Goal: Task Accomplishment & Management: Use online tool/utility

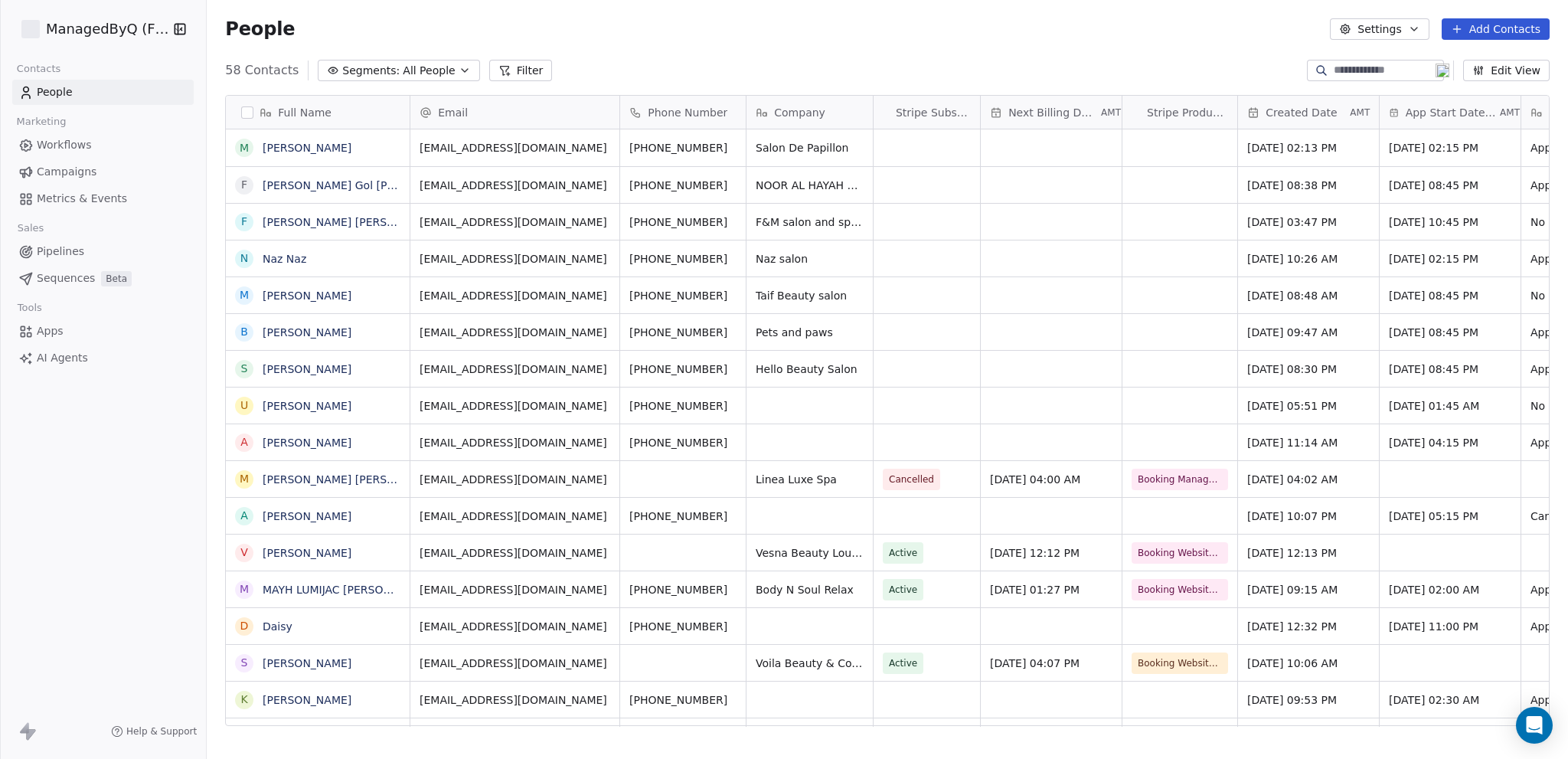
scroll to position [656, 1349]
click at [81, 27] on html "ManagedByQ (FZE) Contacts People Marketing Workflows Campaigns Metrics & Events…" at bounding box center [784, 380] width 1568 height 759
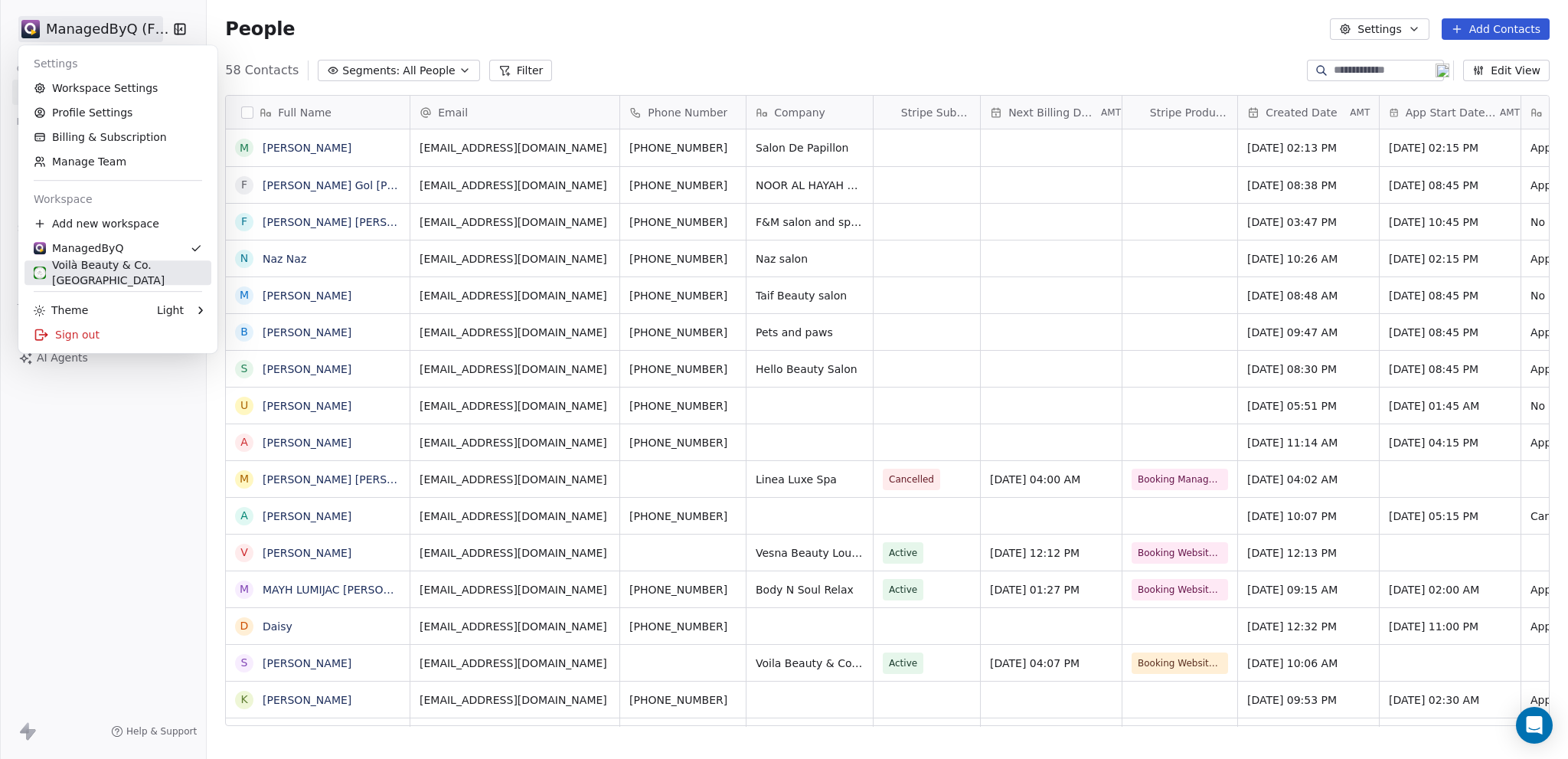
click at [98, 276] on div "Voilà Beauty & Co. [GEOGRAPHIC_DATA]" at bounding box center [118, 272] width 169 height 31
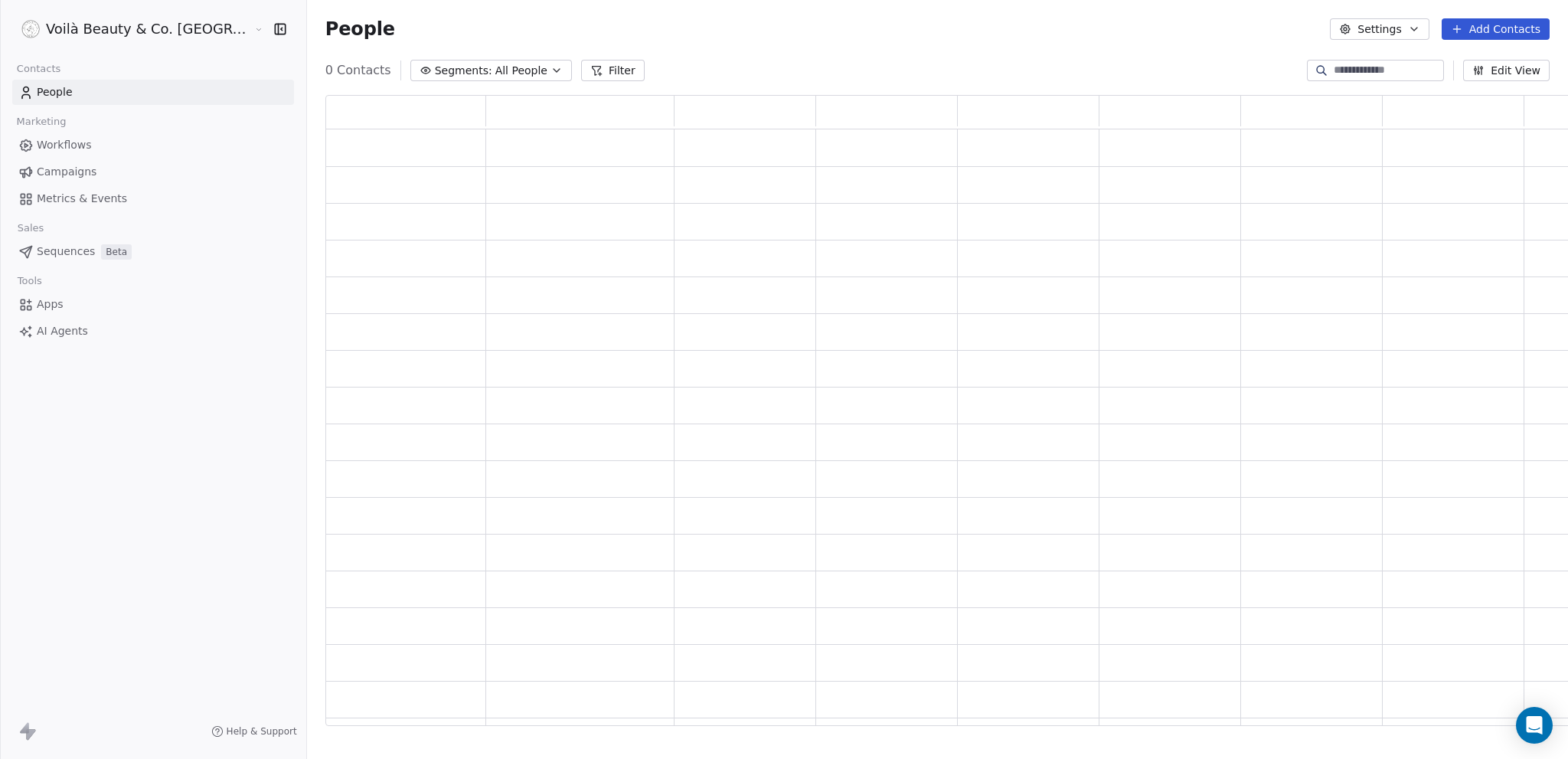
click at [1, 276] on div at bounding box center [0, 380] width 1 height 759
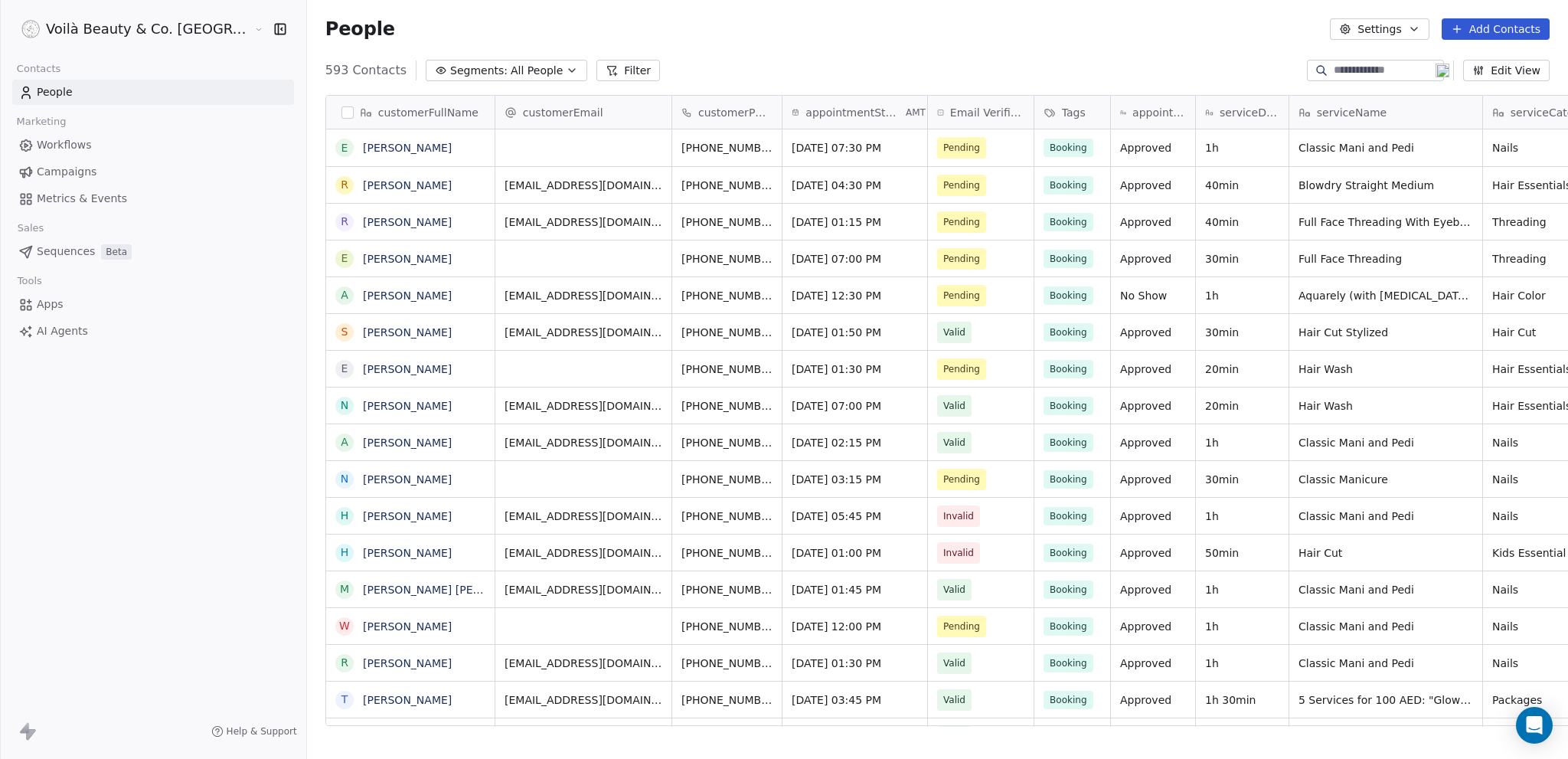
scroll to position [656, 1323]
click at [69, 169] on span "Campaigns" at bounding box center [66, 172] width 60 height 16
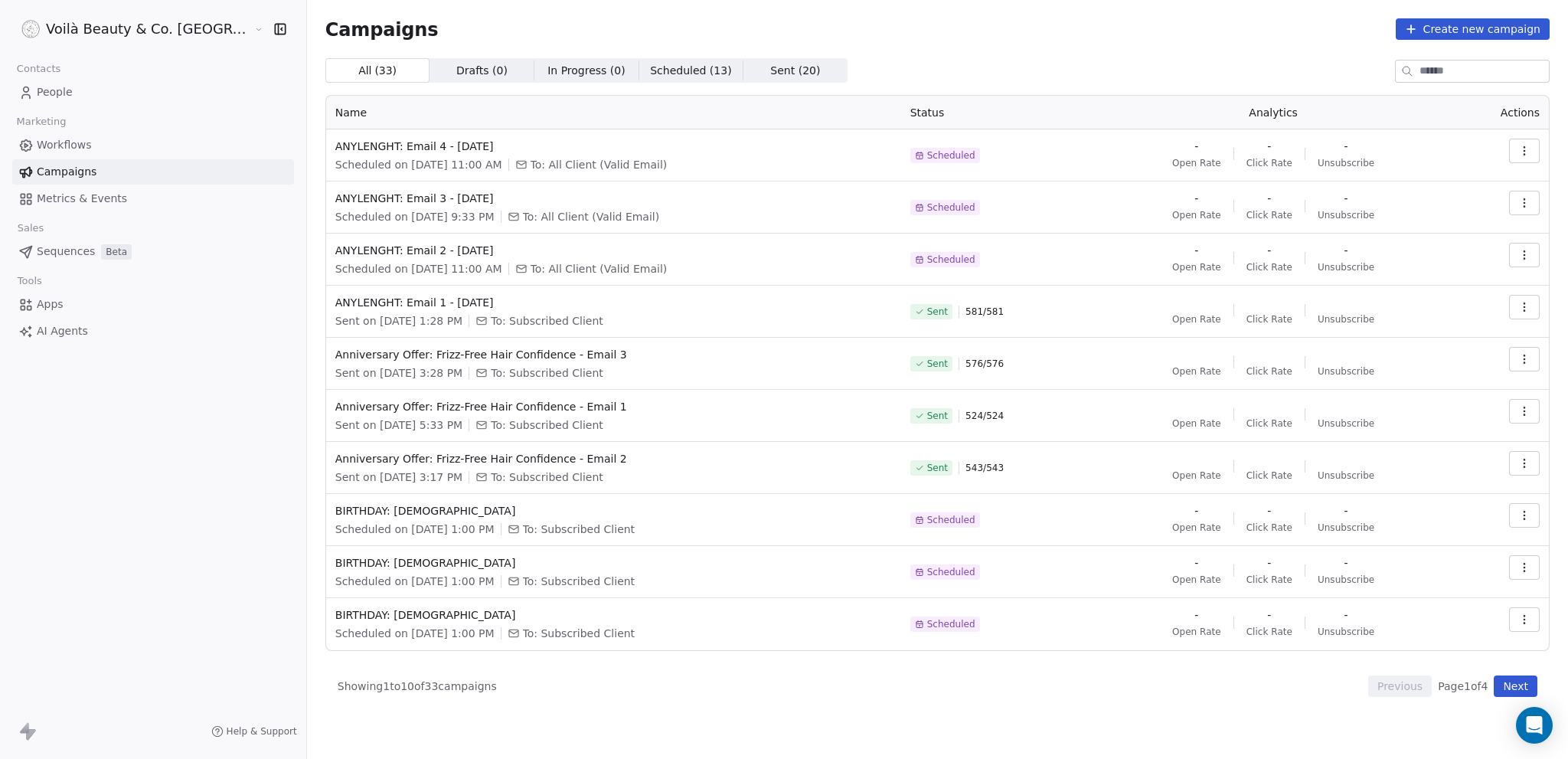
click at [71, 147] on span "Workflows" at bounding box center [64, 145] width 55 height 16
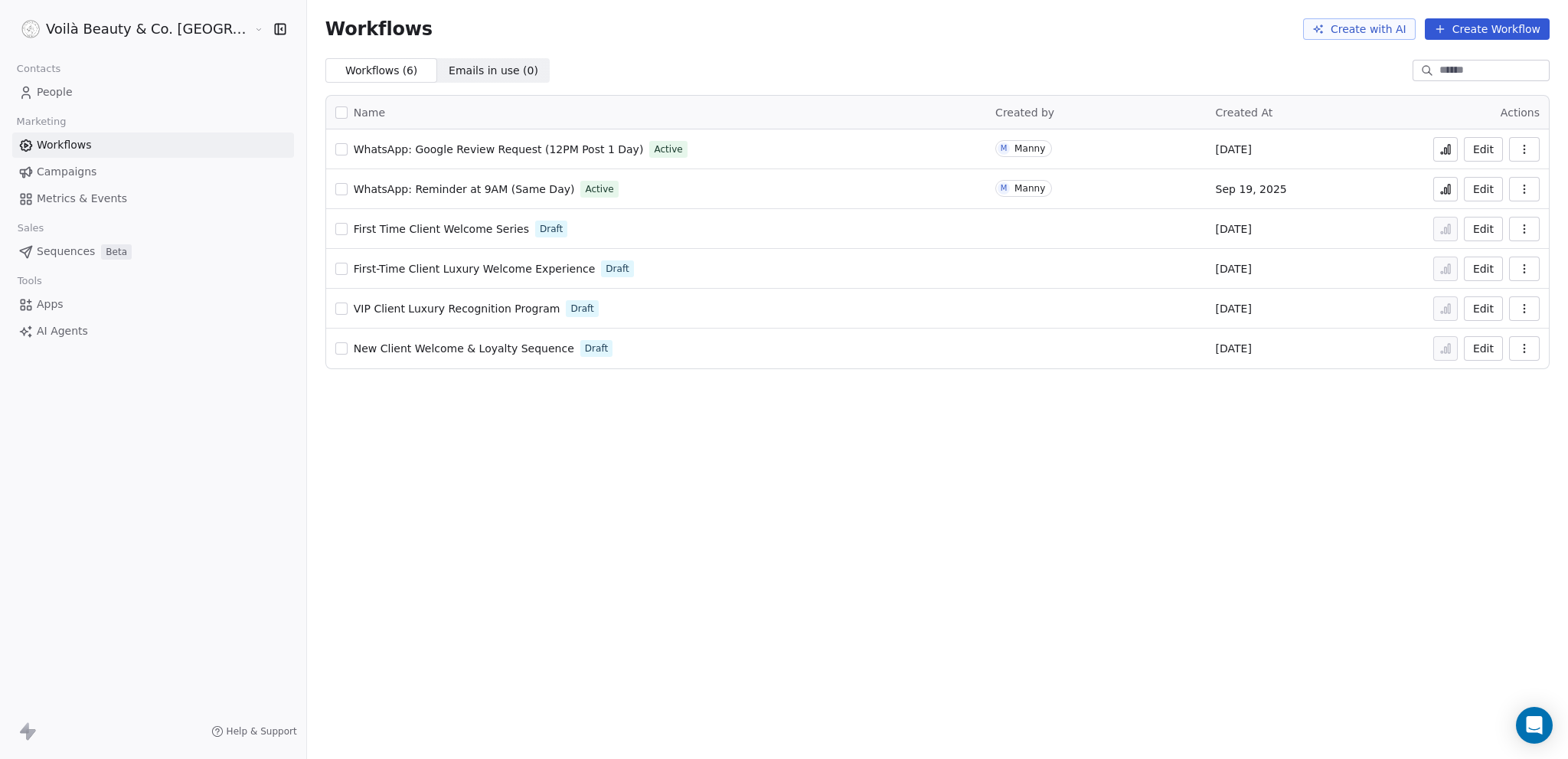
click at [1533, 192] on button "button" at bounding box center [1524, 189] width 31 height 25
click at [1492, 250] on span "Duplicate" at bounding box center [1485, 250] width 52 height 15
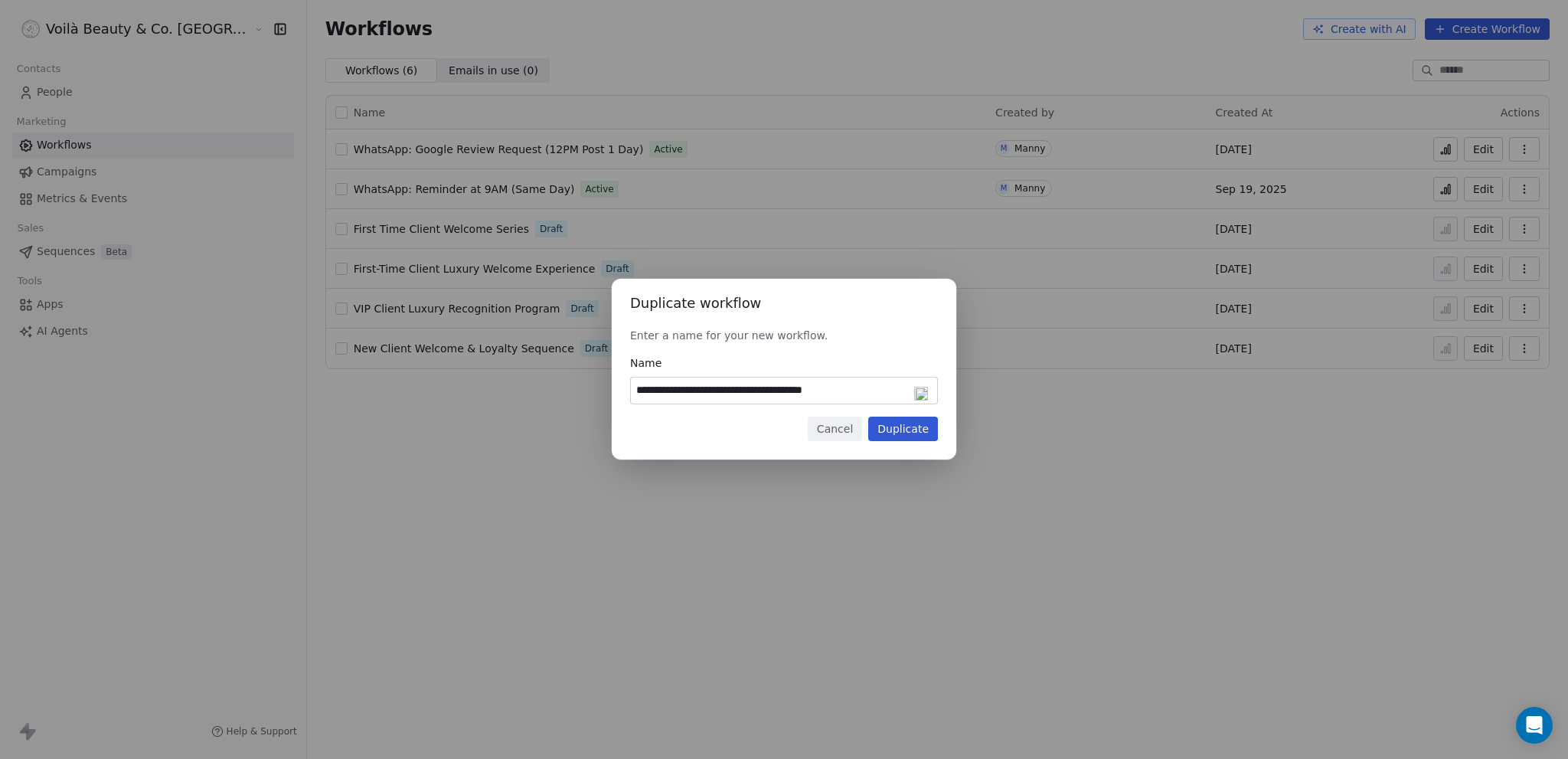
drag, startPoint x: 685, startPoint y: 391, endPoint x: 636, endPoint y: 389, distance: 49.0
click at [636, 389] on input "**********" at bounding box center [784, 390] width 306 height 26
drag, startPoint x: 692, startPoint y: 389, endPoint x: 883, endPoint y: 395, distance: 191.1
click at [883, 395] on input "**********" at bounding box center [784, 390] width 306 height 26
type input "**********"
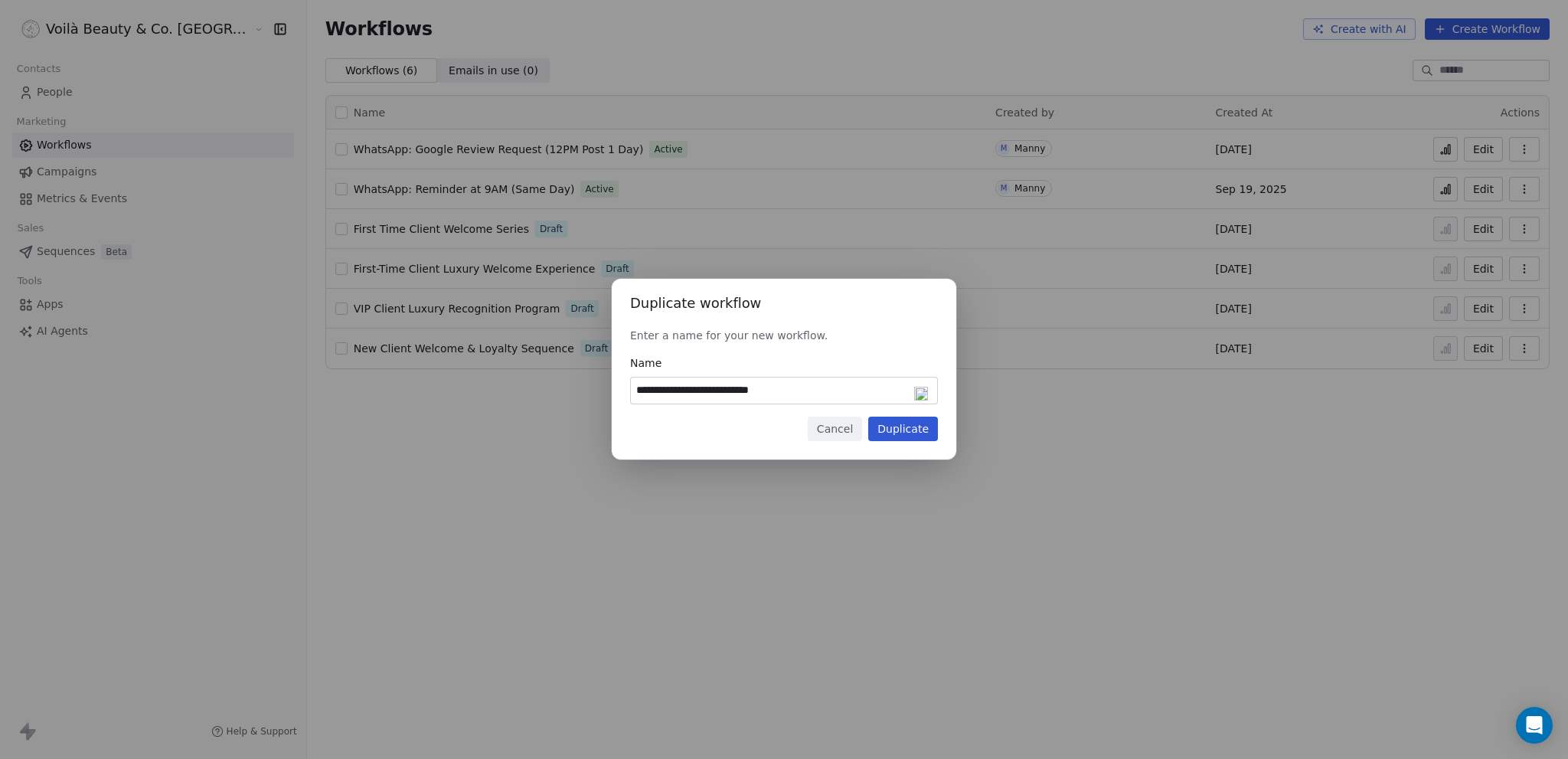
click at [901, 435] on button "Duplicate" at bounding box center [902, 429] width 70 height 25
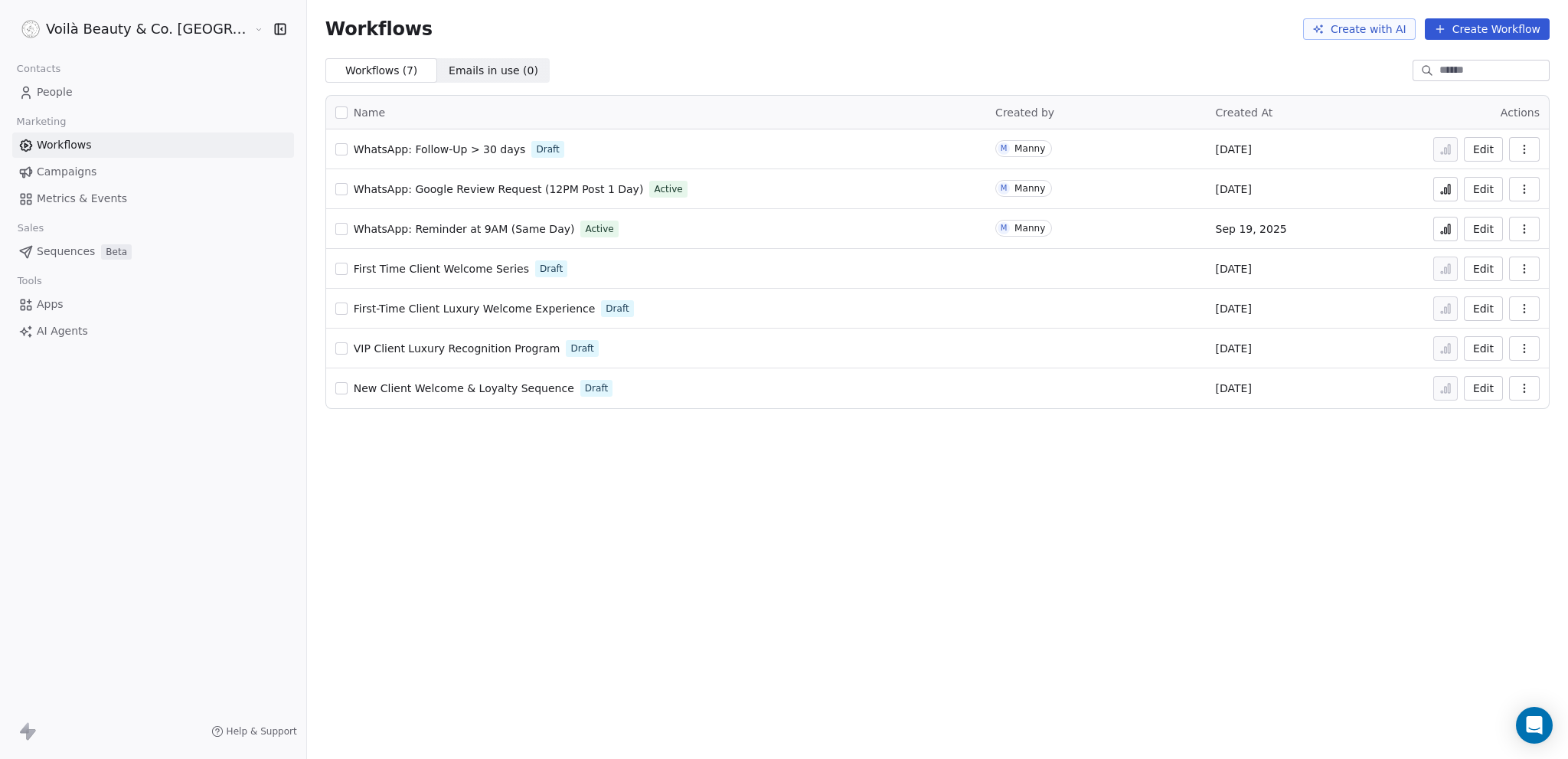
click at [356, 146] on span "WhatsApp: Follow-Up > 30 days" at bounding box center [440, 149] width 173 height 12
